Goal: Task Accomplishment & Management: Use online tool/utility

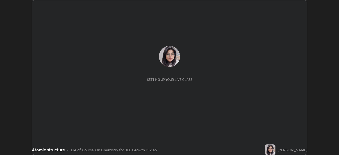
scroll to position [155, 338]
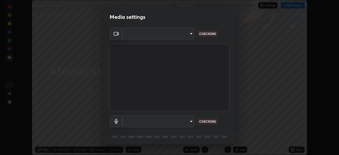
type input "b45de7ee0fa5affbd86f381d9850d11959442b20ac23425cf08cd12c60232317"
type input "default"
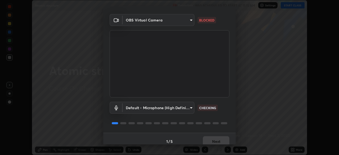
scroll to position [19, 0]
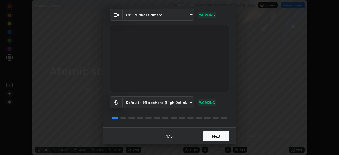
click at [215, 105] on div "Default - Microphone (High Definition Audio Device) default WORKING" at bounding box center [170, 102] width 120 height 12
click at [211, 138] on button "Next" at bounding box center [216, 136] width 26 height 11
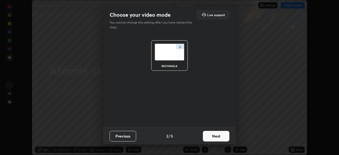
scroll to position [0, 0]
click at [216, 137] on button "Next" at bounding box center [216, 136] width 26 height 11
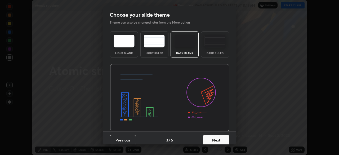
click at [215, 141] on button "Next" at bounding box center [216, 140] width 26 height 11
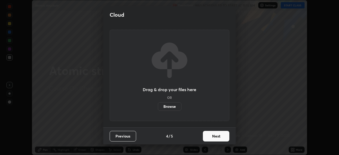
click at [212, 136] on button "Next" at bounding box center [216, 136] width 26 height 11
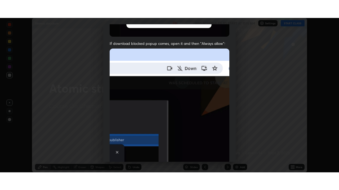
scroll to position [127, 0]
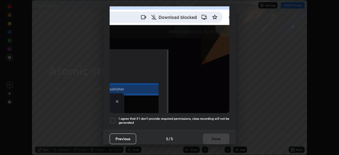
click at [115, 118] on div at bounding box center [113, 120] width 6 height 6
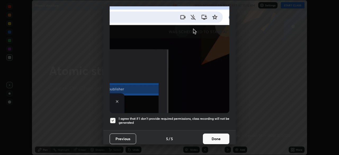
click at [211, 136] on button "Done" at bounding box center [216, 138] width 26 height 11
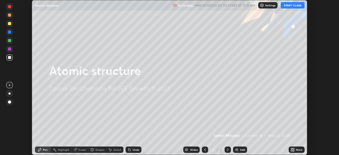
click at [295, 148] on div "More" at bounding box center [296, 149] width 16 height 6
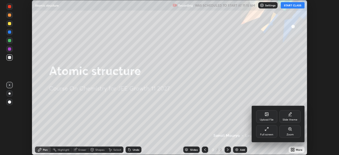
click at [268, 134] on div "Full screen" at bounding box center [266, 134] width 13 height 3
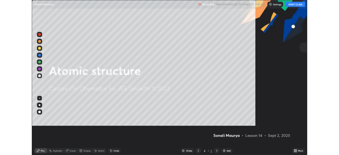
scroll to position [190, 339]
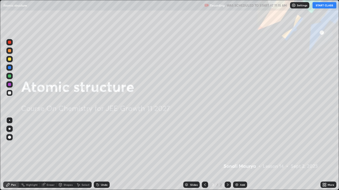
click at [330, 6] on button "START CLASS" at bounding box center [324, 5] width 24 height 6
click at [240, 154] on div "Add" at bounding box center [242, 185] width 5 height 3
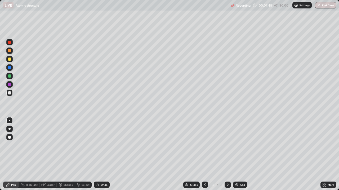
click at [236, 154] on img at bounding box center [236, 185] width 4 height 4
click at [52, 154] on div "Eraser" at bounding box center [51, 185] width 8 height 3
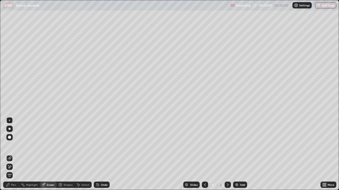
click at [13, 154] on div "Pen" at bounding box center [13, 185] width 5 height 3
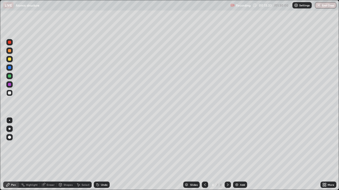
click at [241, 154] on div "Add" at bounding box center [242, 185] width 5 height 3
click at [205, 154] on div at bounding box center [205, 185] width 6 height 11
click at [227, 154] on icon at bounding box center [227, 185] width 4 height 4
click at [48, 154] on div "Eraser" at bounding box center [48, 185] width 17 height 6
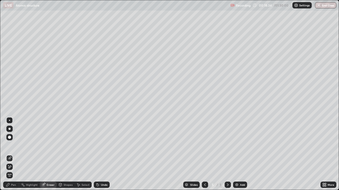
click at [14, 154] on div "Pen" at bounding box center [13, 185] width 5 height 3
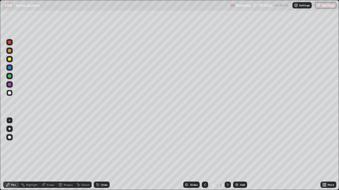
click at [103, 154] on div "Undo" at bounding box center [104, 185] width 7 height 3
click at [104, 154] on div "Undo" at bounding box center [102, 185] width 16 height 6
click at [109, 154] on div "Undo" at bounding box center [102, 185] width 16 height 6
click at [240, 154] on div "Add" at bounding box center [242, 185] width 5 height 3
click at [52, 154] on div "Eraser" at bounding box center [51, 185] width 8 height 3
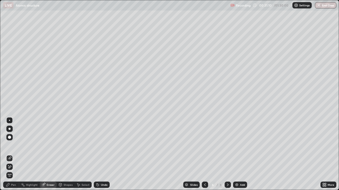
click at [13, 154] on div "Pen" at bounding box center [13, 185] width 5 height 3
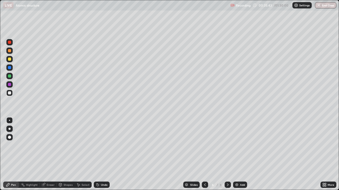
click at [49, 154] on div "Eraser" at bounding box center [51, 185] width 8 height 3
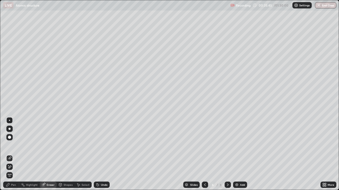
click at [78, 154] on icon at bounding box center [78, 185] width 3 height 3
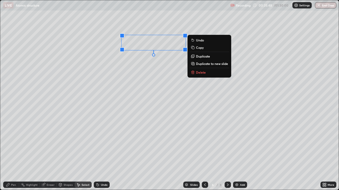
click at [145, 66] on div "0 ° Undo Copy Duplicate Duplicate to new slide Delete" at bounding box center [169, 95] width 338 height 190
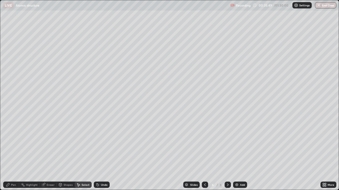
click at [14, 154] on div "Pen" at bounding box center [13, 185] width 5 height 3
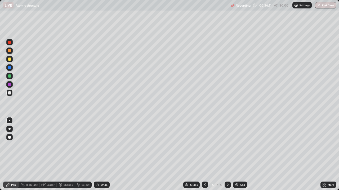
click at [101, 154] on div "Undo" at bounding box center [104, 185] width 7 height 3
click at [85, 154] on div "Select" at bounding box center [85, 185] width 8 height 3
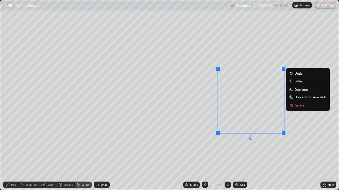
click at [295, 104] on p "Delete" at bounding box center [299, 106] width 10 height 4
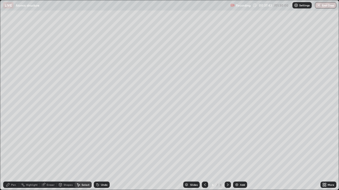
click at [13, 154] on div "Pen" at bounding box center [13, 185] width 5 height 3
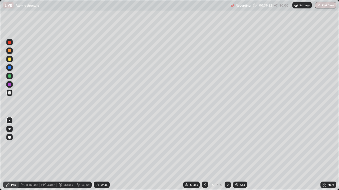
click at [54, 154] on div "Eraser" at bounding box center [48, 185] width 17 height 6
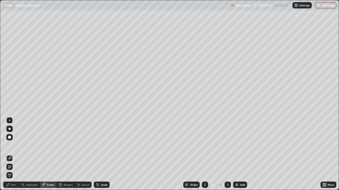
click at [15, 154] on div "Pen" at bounding box center [13, 185] width 5 height 3
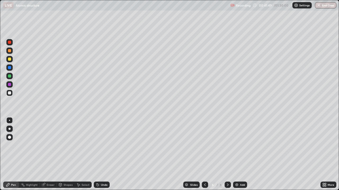
click at [51, 154] on div "Eraser" at bounding box center [51, 185] width 8 height 3
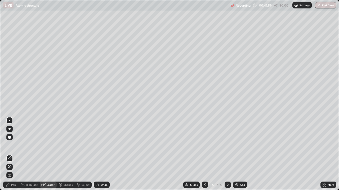
click at [12, 154] on div "Pen" at bounding box center [13, 185] width 5 height 3
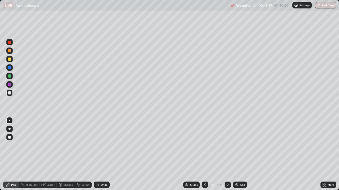
click at [237, 154] on img at bounding box center [236, 185] width 4 height 4
click at [10, 60] on div at bounding box center [9, 59] width 3 height 3
click at [11, 76] on div at bounding box center [9, 76] width 3 height 3
click at [50, 154] on div "Eraser" at bounding box center [51, 185] width 8 height 3
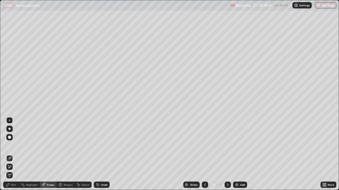
click at [14, 154] on div "Pen" at bounding box center [13, 185] width 5 height 3
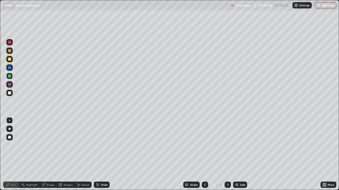
click at [51, 154] on div "Eraser" at bounding box center [51, 185] width 8 height 3
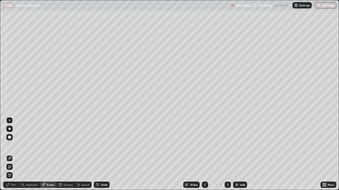
click at [13, 154] on div "Pen" at bounding box center [13, 185] width 5 height 3
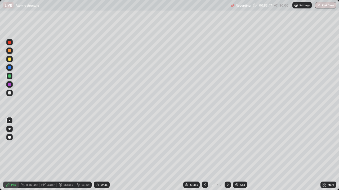
click at [47, 154] on div "Eraser" at bounding box center [51, 185] width 8 height 3
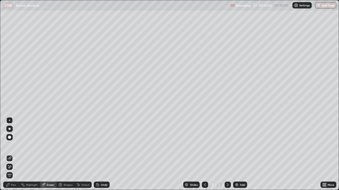
click at [17, 154] on div "Pen" at bounding box center [11, 185] width 16 height 6
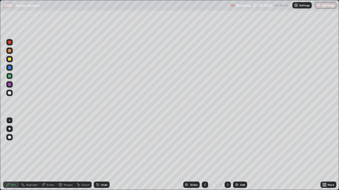
click at [10, 85] on div at bounding box center [9, 84] width 3 height 3
click at [53, 154] on div "Eraser" at bounding box center [48, 185] width 17 height 6
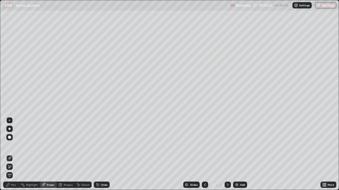
click at [14, 154] on div "Pen" at bounding box center [13, 185] width 5 height 3
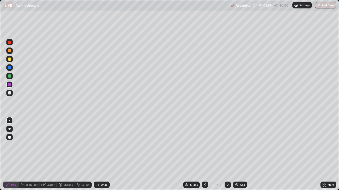
click at [10, 59] on div at bounding box center [9, 59] width 3 height 3
click at [48, 154] on div "Eraser" at bounding box center [51, 185] width 8 height 3
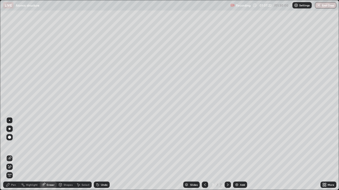
click at [13, 154] on div "Pen" at bounding box center [13, 185] width 5 height 3
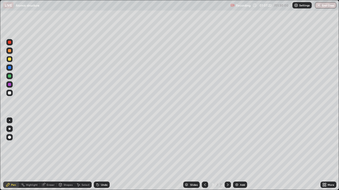
click at [11, 154] on div "Pen" at bounding box center [13, 185] width 5 height 3
click at [299, 154] on div "Slides 7 / 7 Add" at bounding box center [215, 185] width 211 height 11
click at [235, 154] on img at bounding box center [236, 185] width 4 height 4
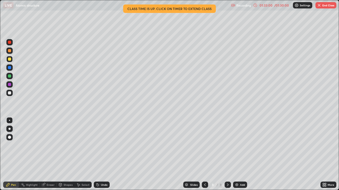
click at [324, 6] on button "End Class" at bounding box center [325, 5] width 21 height 6
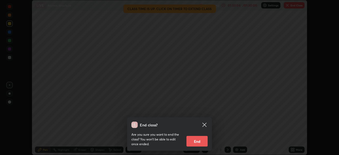
scroll to position [26300, 26116]
